Goal: Navigation & Orientation: Find specific page/section

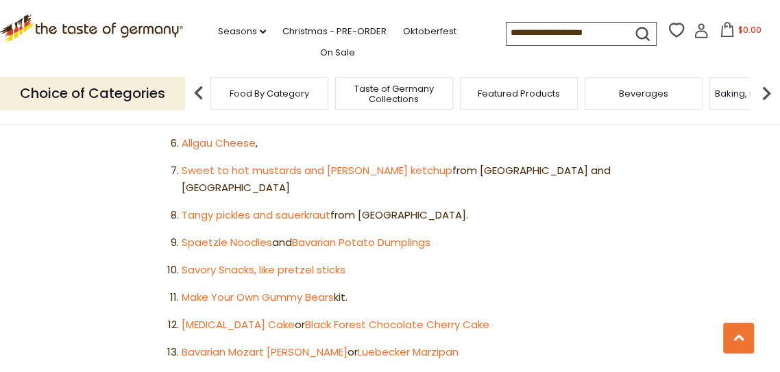
scroll to position [969, 0]
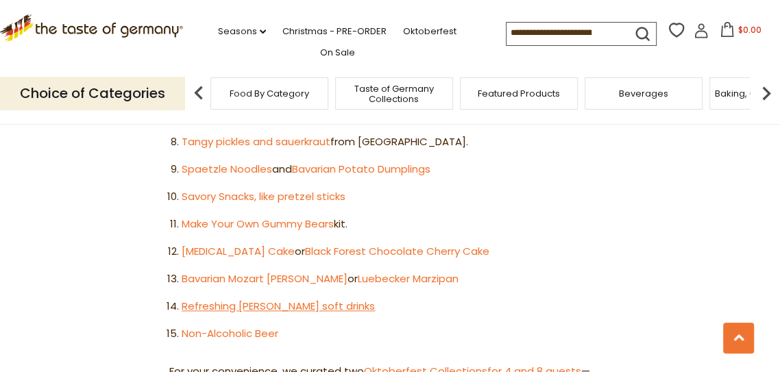
click at [315, 299] on link "Refreshing [PERSON_NAME] soft drinks" at bounding box center [278, 306] width 193 height 14
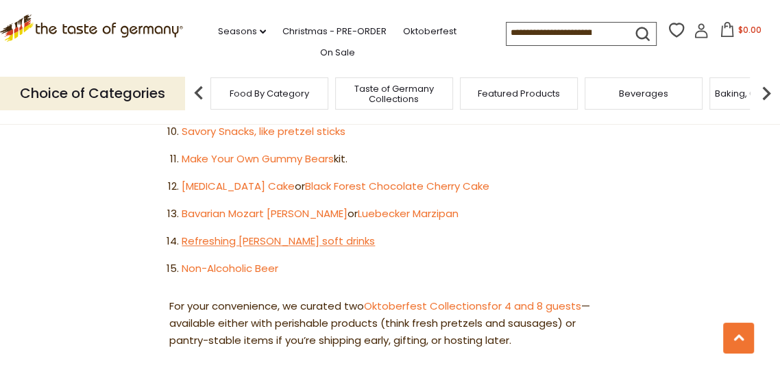
scroll to position [1106, 0]
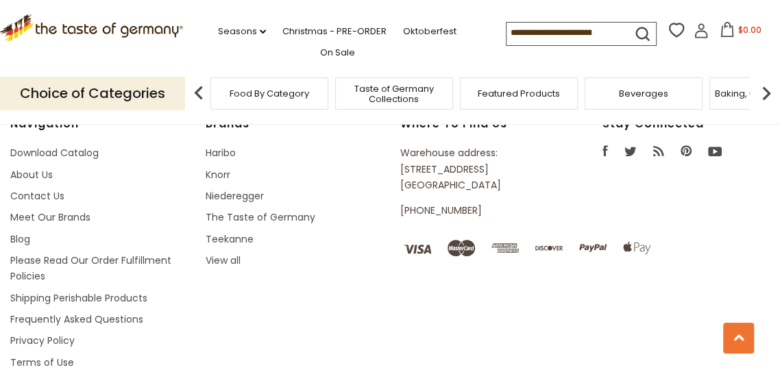
scroll to position [468, 0]
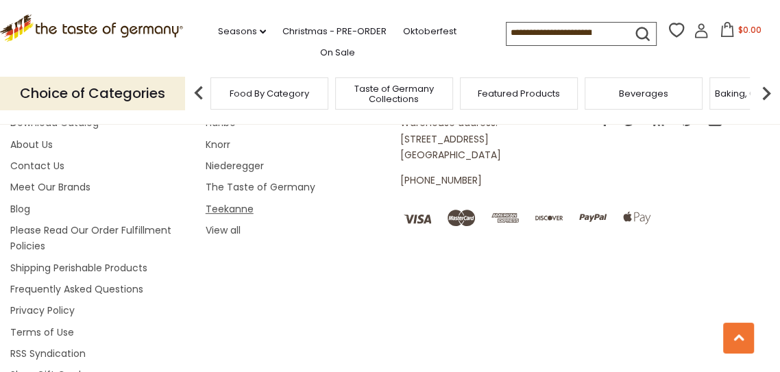
click at [240, 204] on link "Teekanne" at bounding box center [230, 209] width 48 height 14
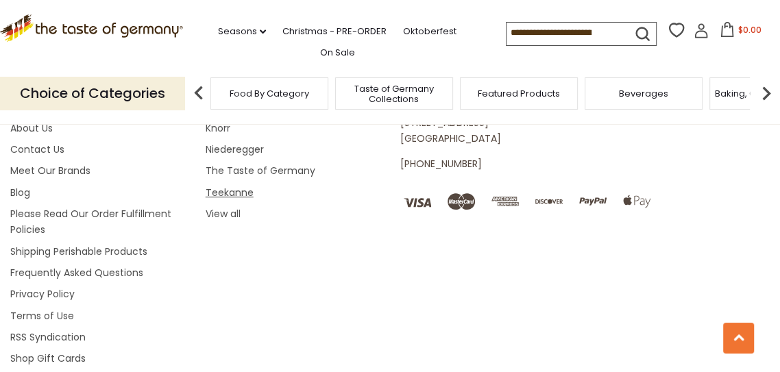
scroll to position [528, 0]
